Goal: Find specific page/section: Find specific page/section

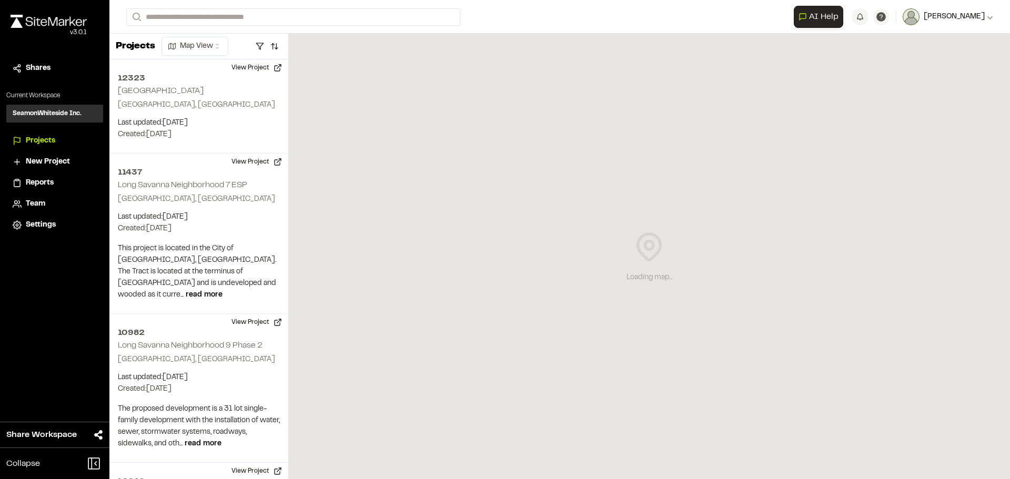
click at [980, 17] on span "[PERSON_NAME]" at bounding box center [954, 17] width 61 height 12
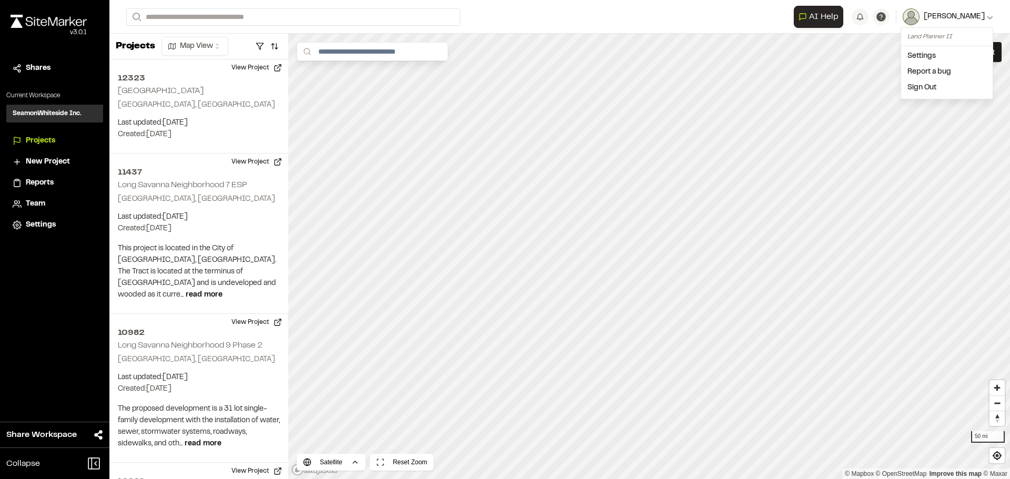
click at [976, 17] on span "[PERSON_NAME]" at bounding box center [954, 17] width 61 height 12
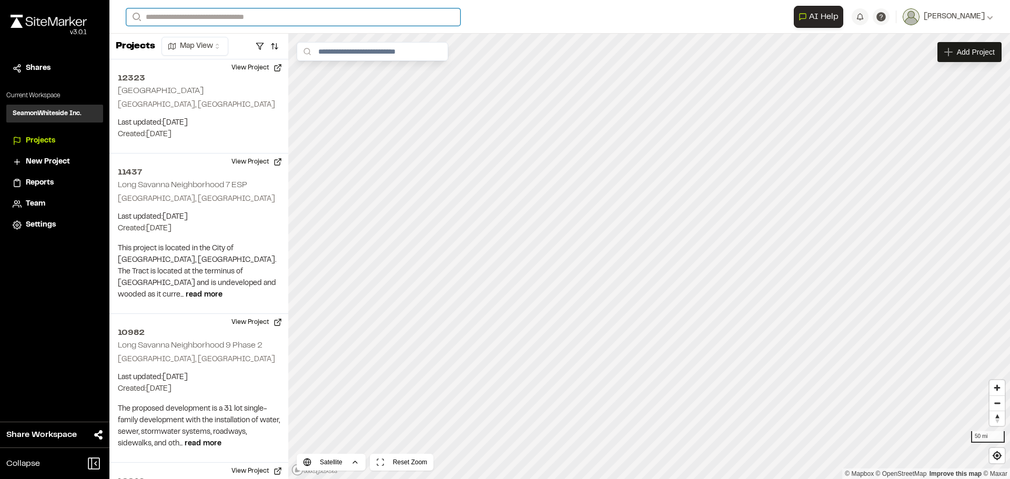
click at [164, 15] on input "Search" at bounding box center [293, 16] width 334 height 17
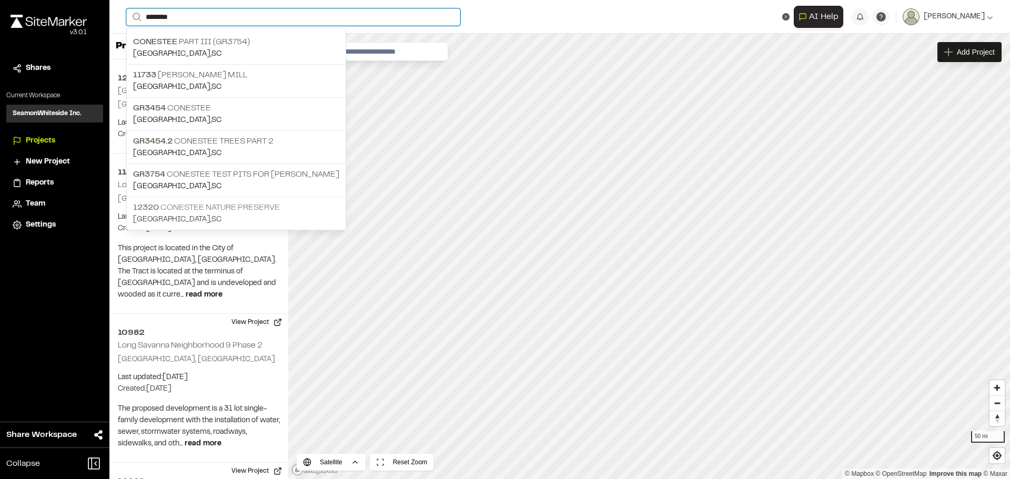
type input "********"
click at [231, 205] on p "12320 Conestee Nature Preserve" at bounding box center [236, 207] width 206 height 13
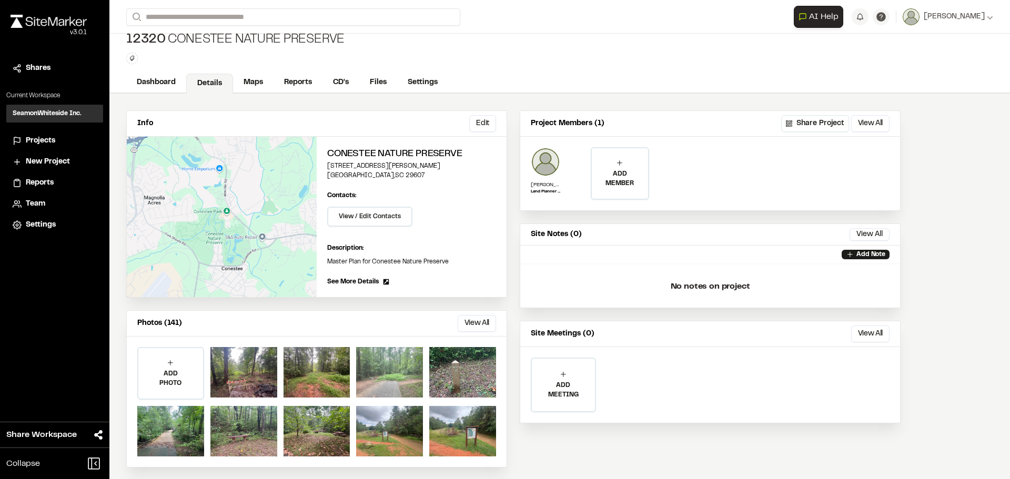
scroll to position [16, 0]
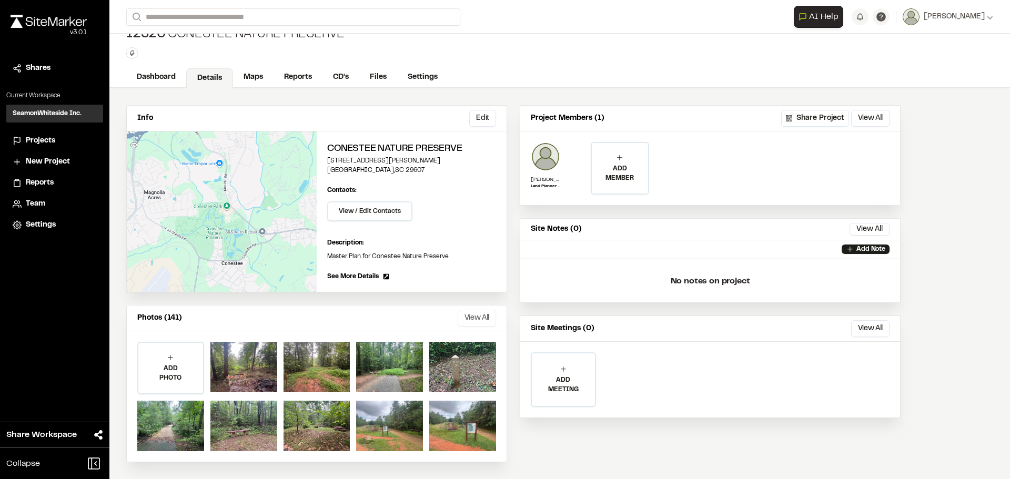
click at [473, 320] on button "View All" at bounding box center [477, 318] width 38 height 17
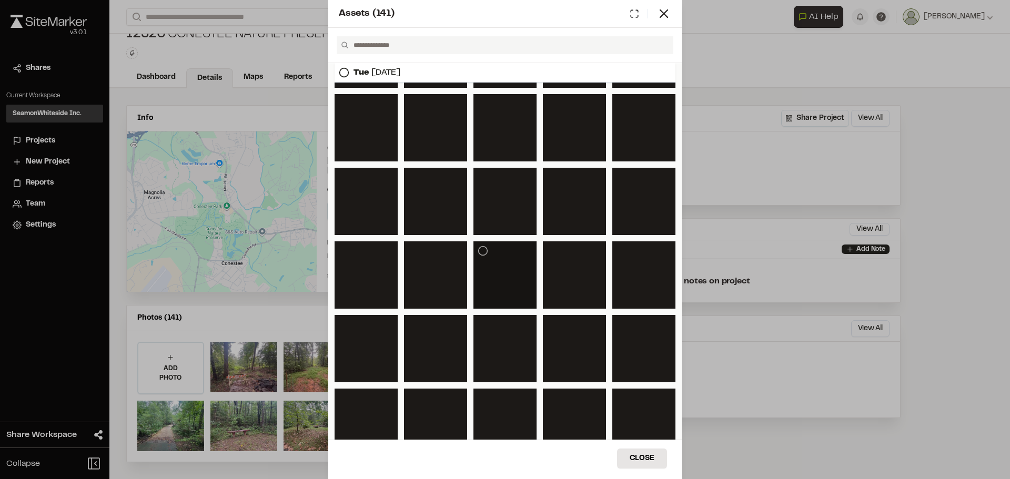
scroll to position [487, 0]
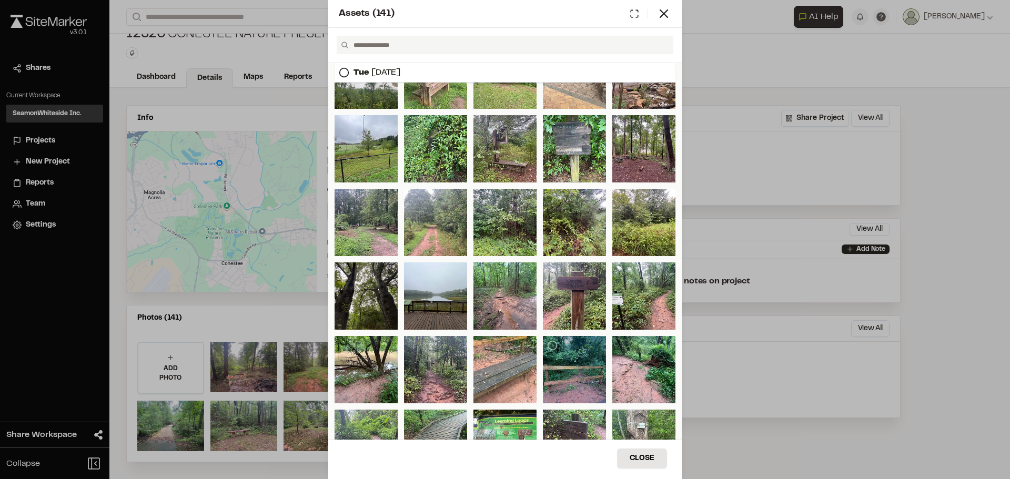
drag, startPoint x: 570, startPoint y: 381, endPoint x: 551, endPoint y: 379, distance: 18.6
click at [551, 379] on div at bounding box center [574, 369] width 63 height 67
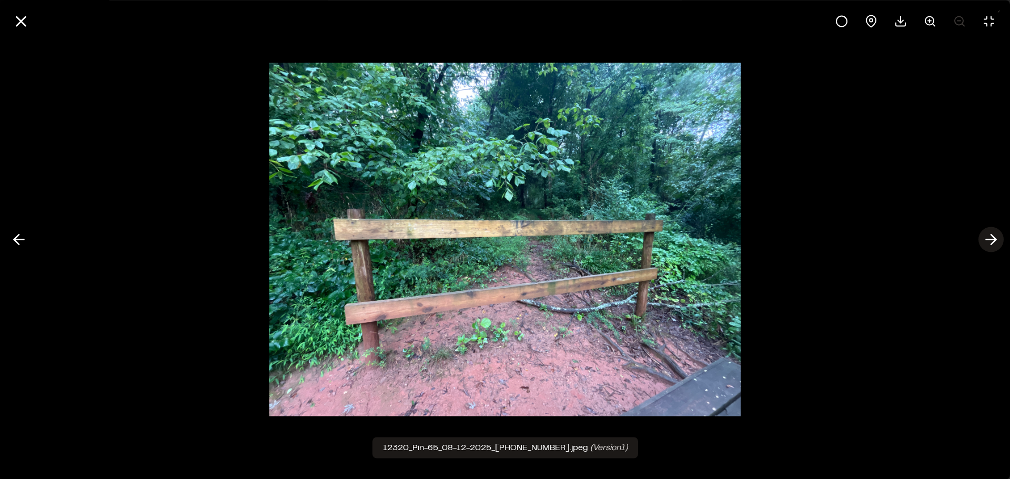
click at [990, 238] on icon at bounding box center [990, 240] width 17 height 18
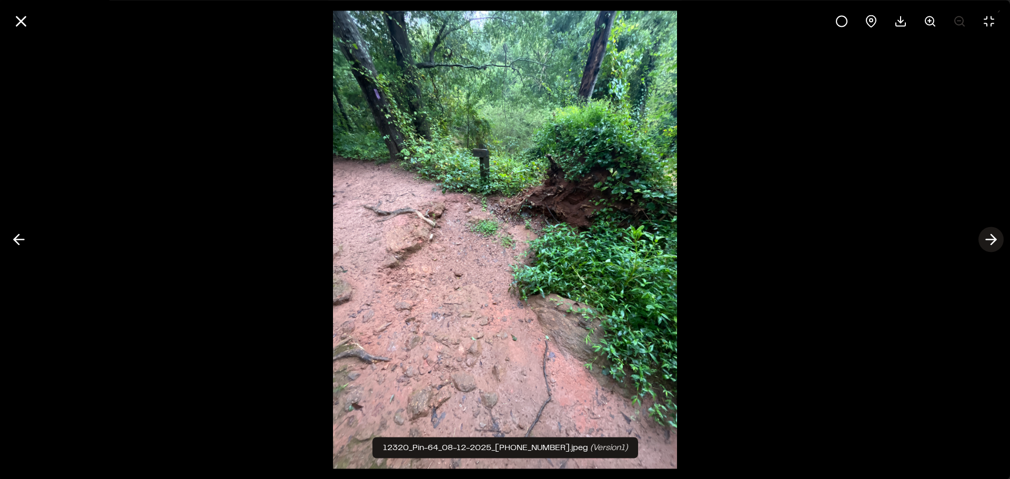
click at [990, 238] on icon at bounding box center [990, 240] width 17 height 18
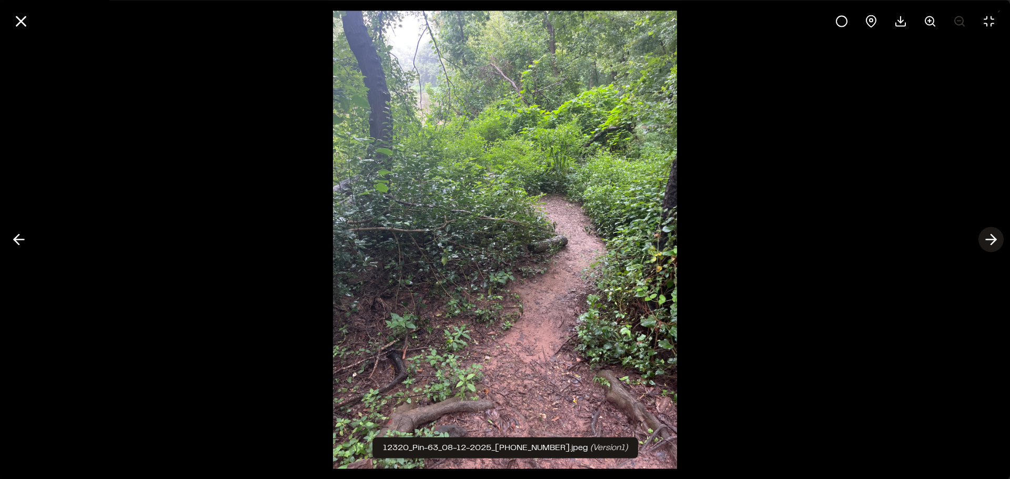
click at [990, 238] on icon at bounding box center [990, 240] width 17 height 18
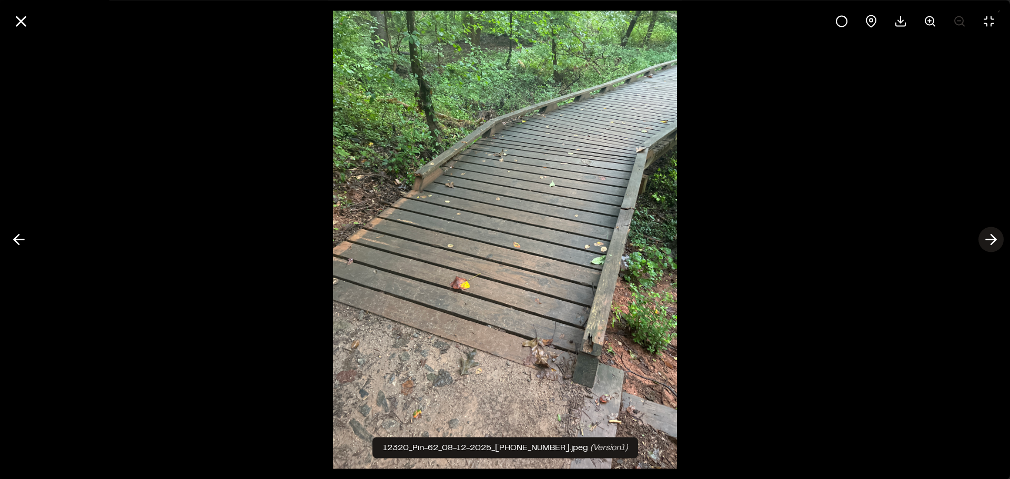
click at [990, 238] on icon at bounding box center [990, 240] width 17 height 18
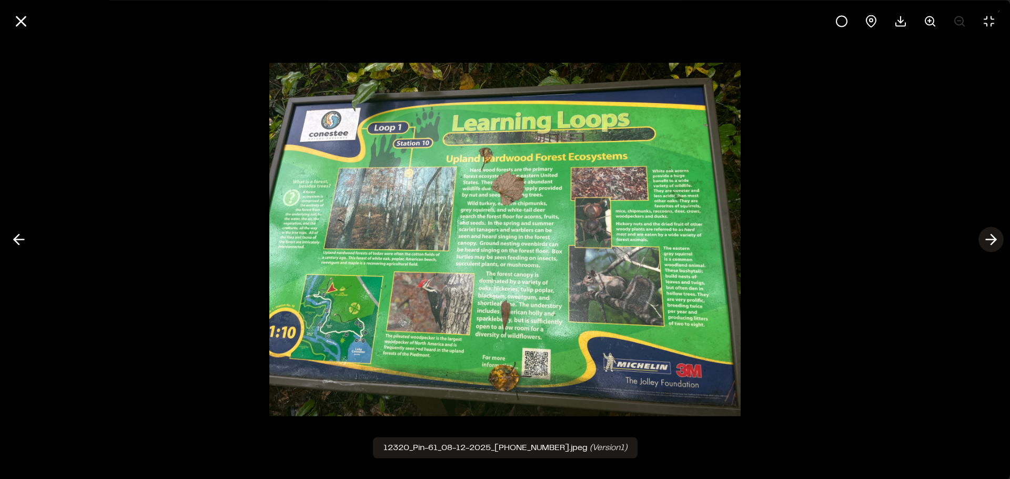
click at [990, 238] on icon at bounding box center [990, 240] width 17 height 18
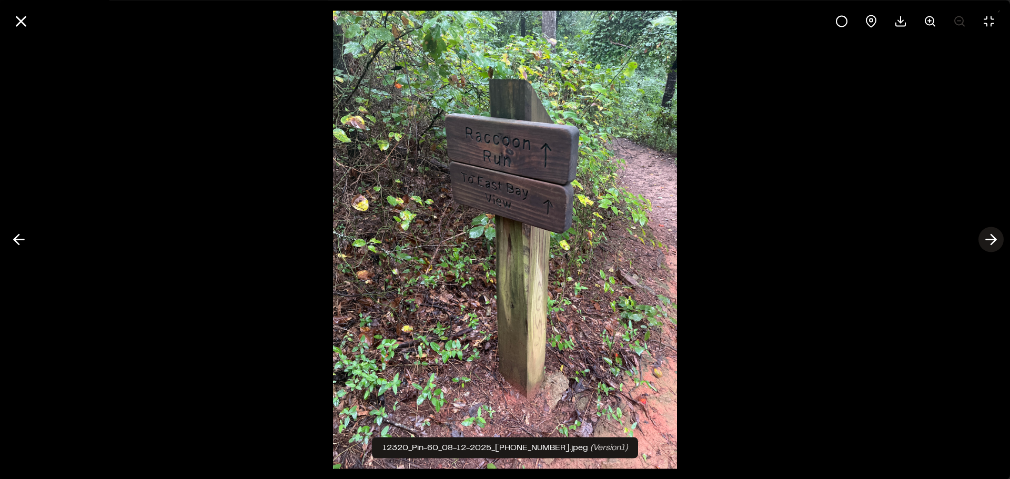
click at [990, 238] on icon at bounding box center [990, 240] width 17 height 18
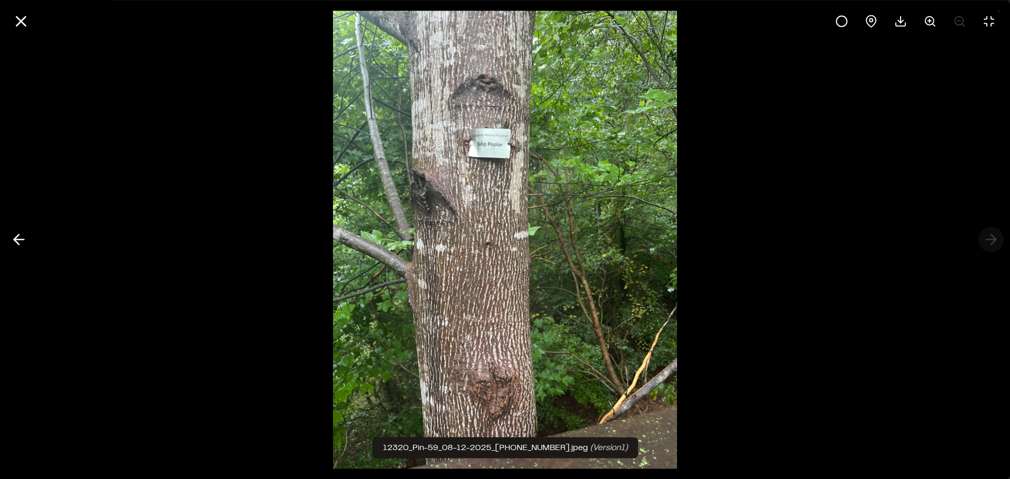
click at [990, 238] on div at bounding box center [505, 239] width 1010 height 479
click at [25, 21] on icon at bounding box center [21, 21] width 18 height 18
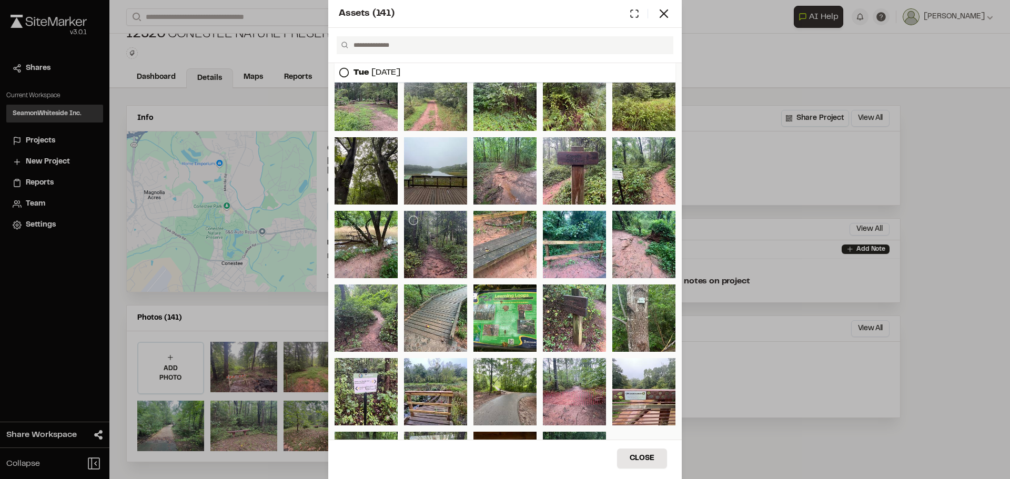
scroll to position [593, 0]
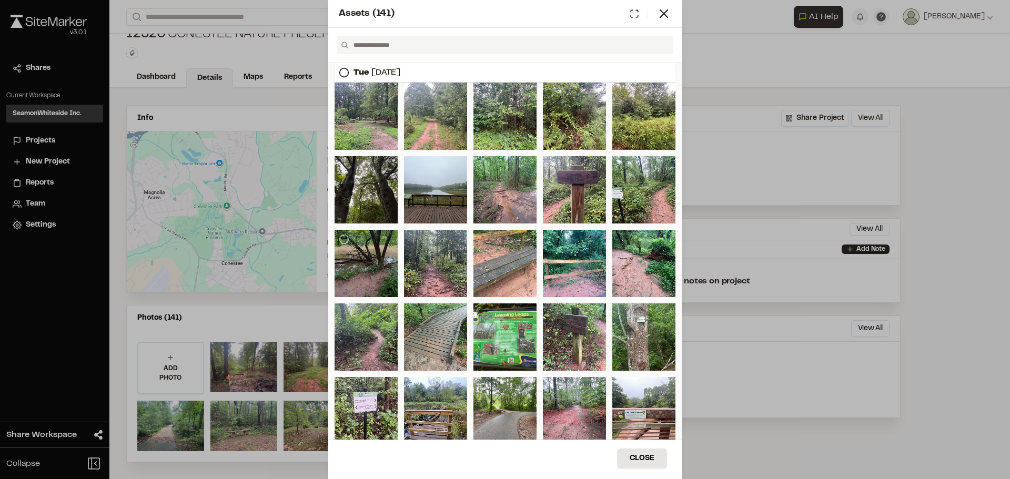
click at [344, 261] on div at bounding box center [365, 263] width 63 height 67
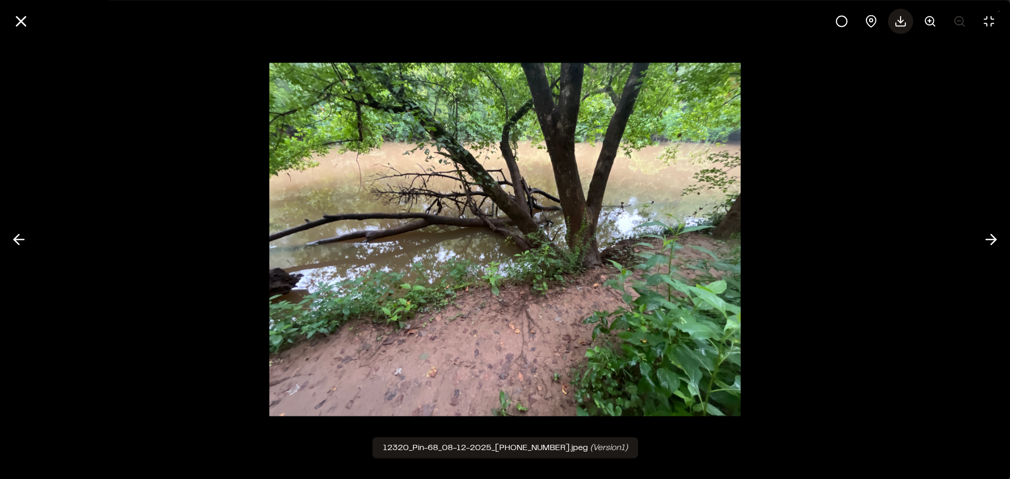
click at [895, 18] on icon at bounding box center [900, 21] width 13 height 13
